Goal: Transaction & Acquisition: Purchase product/service

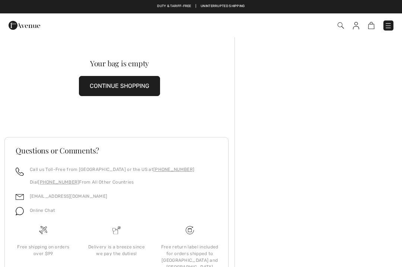
click at [358, 26] on img at bounding box center [356, 25] width 6 height 7
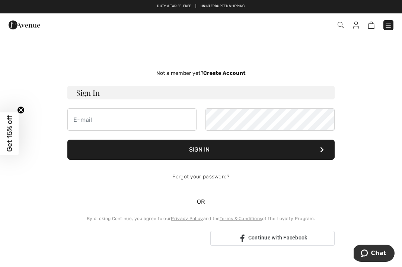
click at [390, 26] on img at bounding box center [387, 25] width 7 height 7
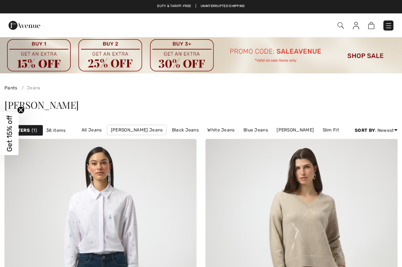
checkbox input "true"
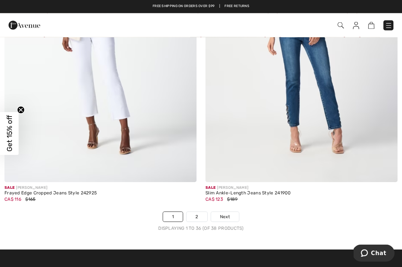
scroll to position [5865, 0]
